Goal: Information Seeking & Learning: Learn about a topic

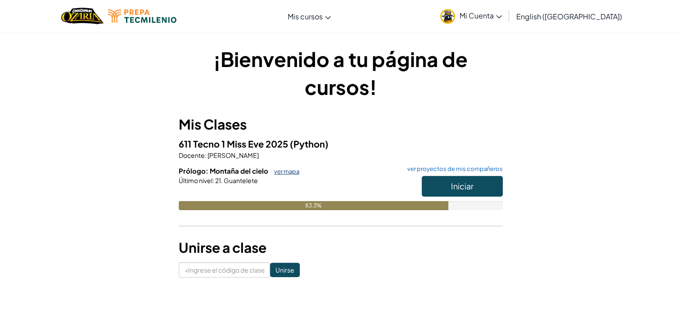
drag, startPoint x: 0, startPoint y: 0, endPoint x: 276, endPoint y: 170, distance: 323.8
click at [276, 170] on link "ver mapa" at bounding box center [285, 171] width 30 height 7
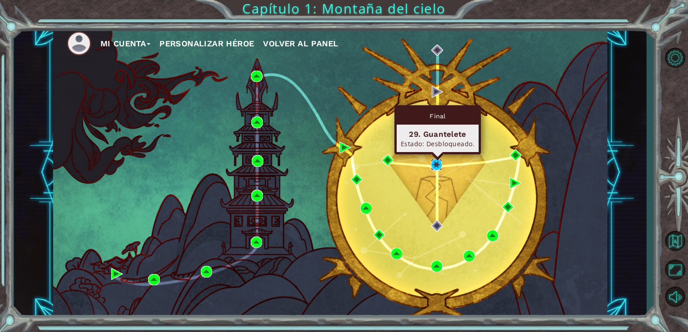
click at [432, 167] on img at bounding box center [437, 165] width 12 height 12
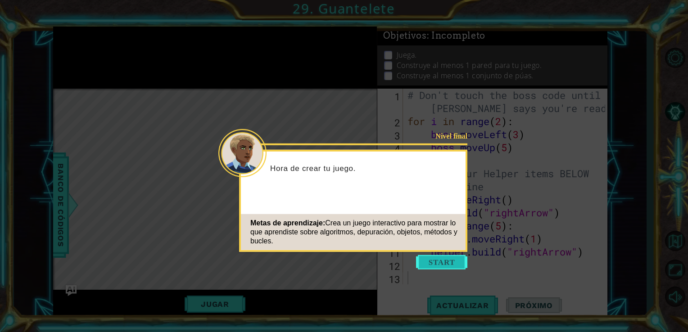
click at [440, 261] on button "Start" at bounding box center [441, 262] width 51 height 14
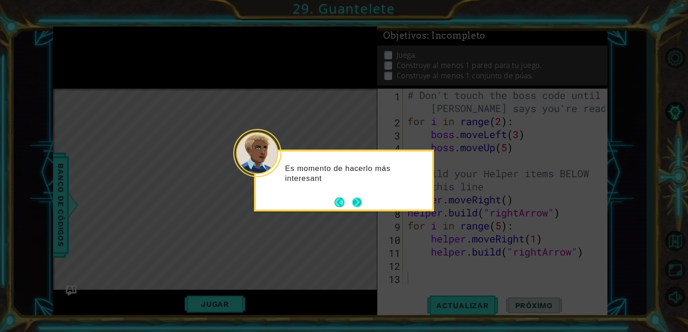
click at [361, 206] on button "Next" at bounding box center [357, 202] width 10 height 10
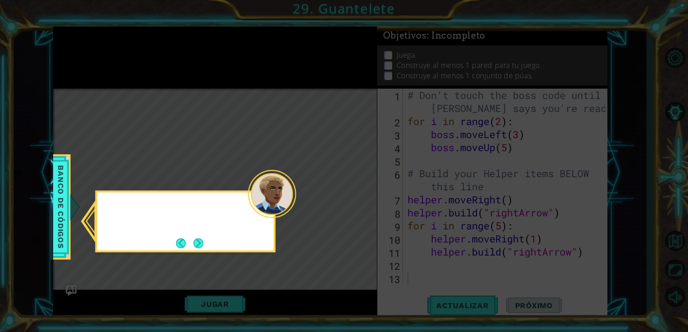
click at [361, 206] on icon at bounding box center [344, 166] width 688 height 332
click at [196, 241] on button "Next" at bounding box center [198, 243] width 10 height 10
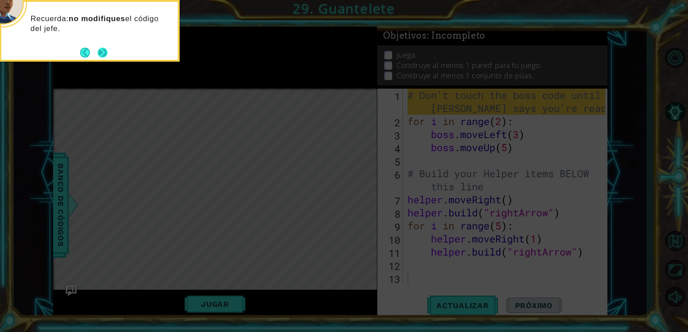
click at [108, 58] on button "Next" at bounding box center [103, 53] width 10 height 10
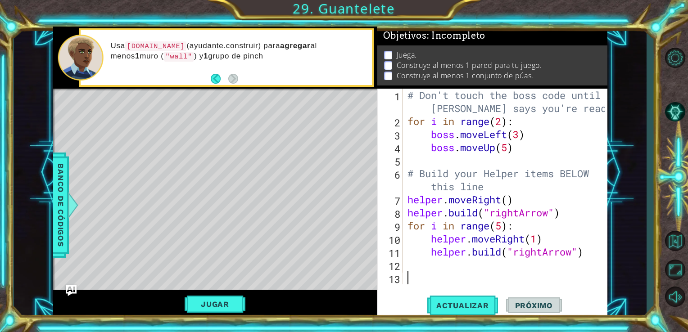
click at [224, 188] on div "Level Map" at bounding box center [261, 221] width 416 height 265
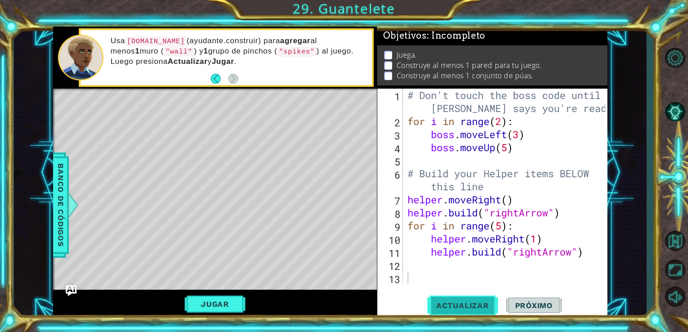
click at [445, 308] on span "Actualizar" at bounding box center [462, 305] width 71 height 9
